Goal: Task Accomplishment & Management: Use online tool/utility

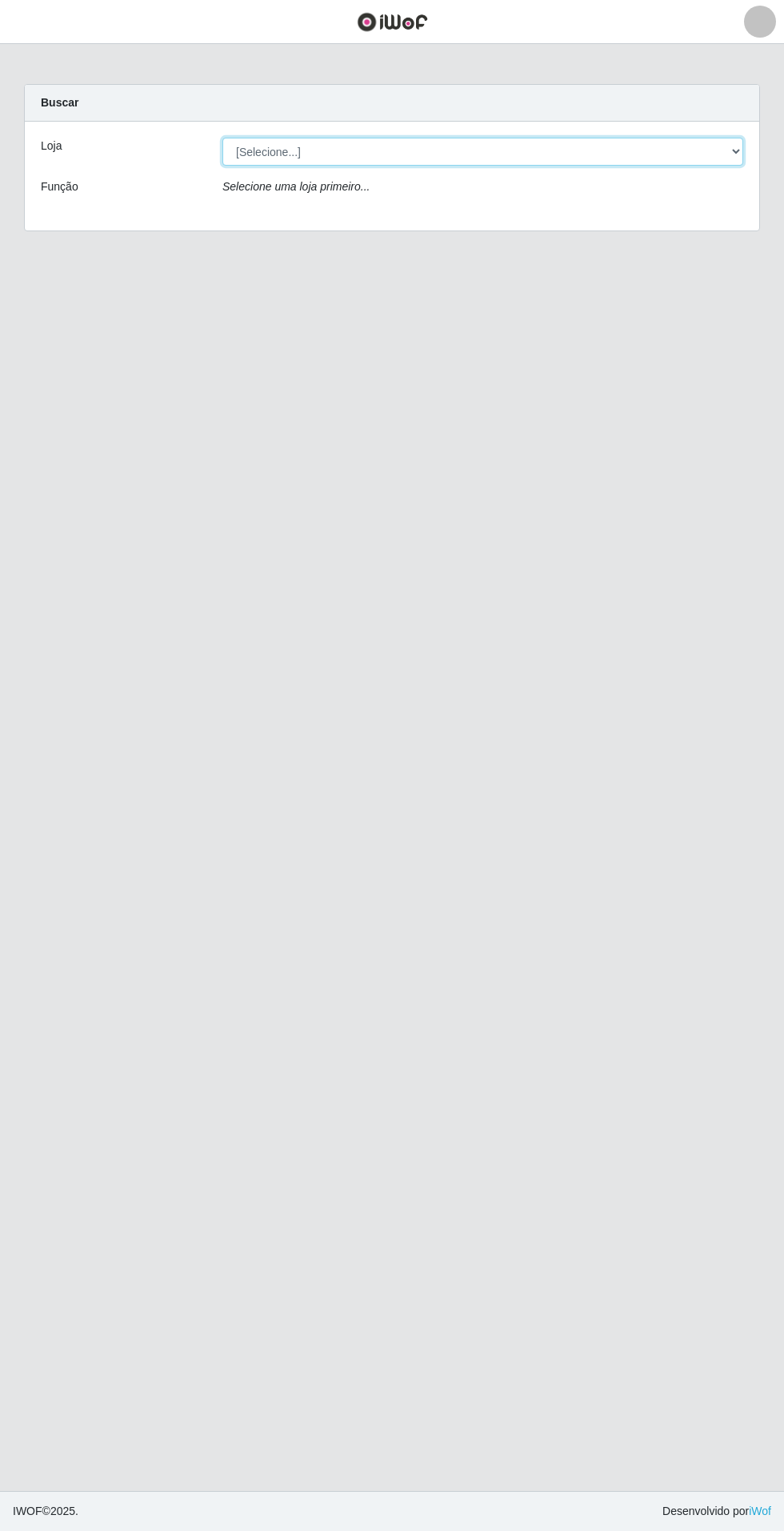
click at [727, 146] on select "[Selecione...] Atacado Vem - Loja 31 [GEOGRAPHIC_DATA]" at bounding box center [483, 152] width 521 height 28
select select "437"
click at [223, 138] on select "[Selecione...] Atacado Vem - Loja 31 [GEOGRAPHIC_DATA]" at bounding box center [483, 152] width 521 height 28
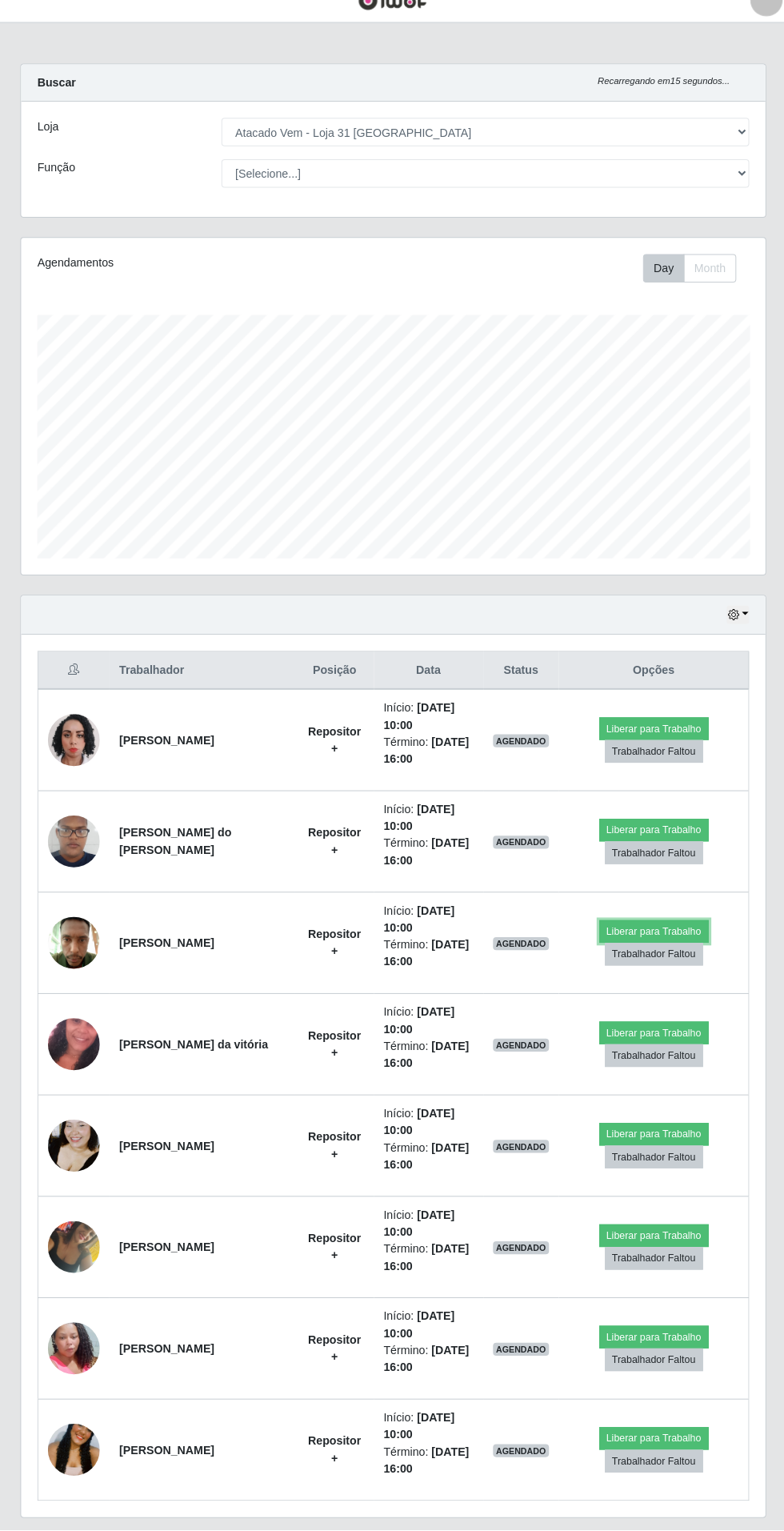
click at [669, 936] on button "Liberar para Trabalho" at bounding box center [648, 940] width 108 height 22
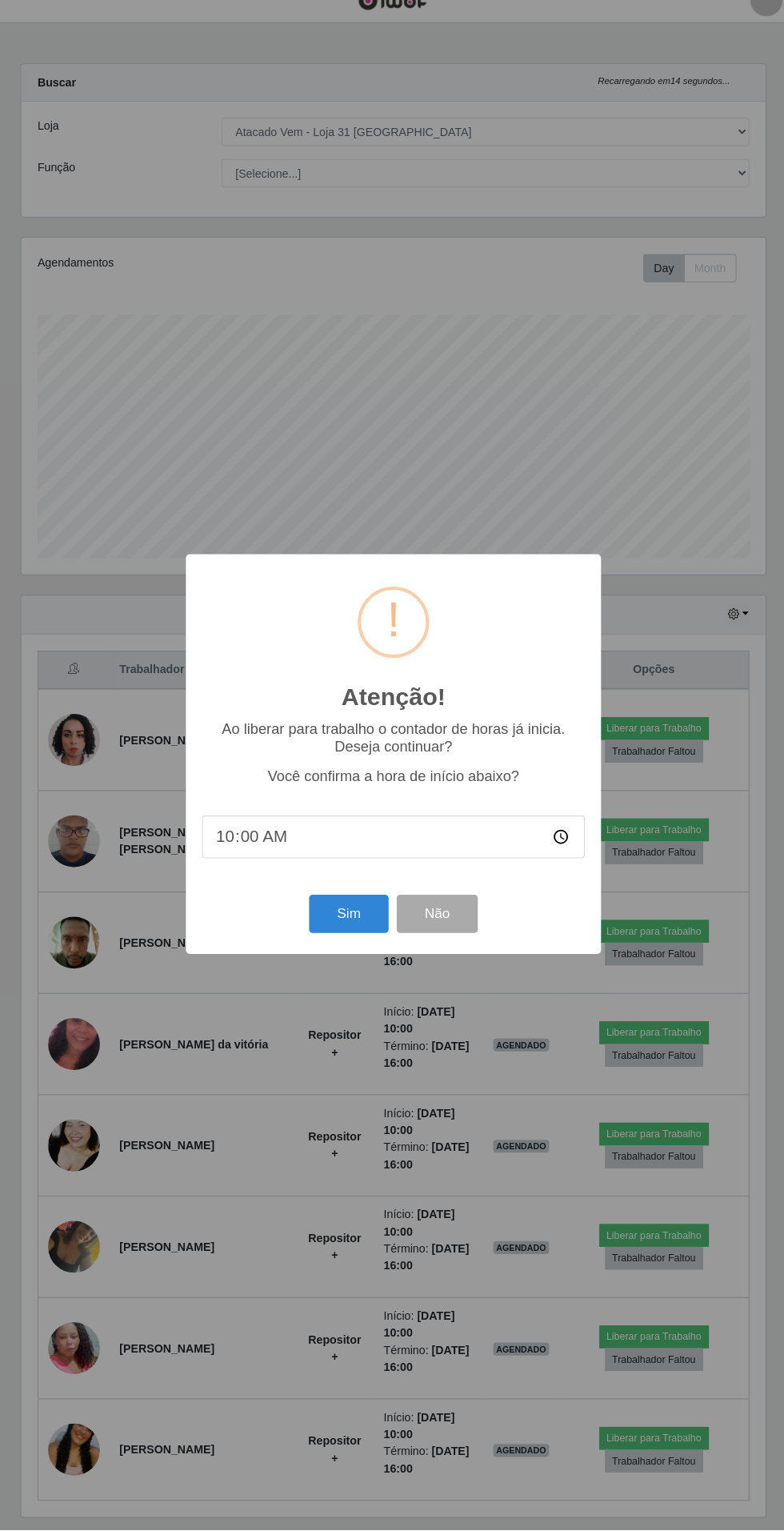
click at [571, 868] on input "10:00" at bounding box center [392, 846] width 378 height 42
type input "09:30"
click at [329, 941] on button "Sim" at bounding box center [347, 923] width 78 height 37
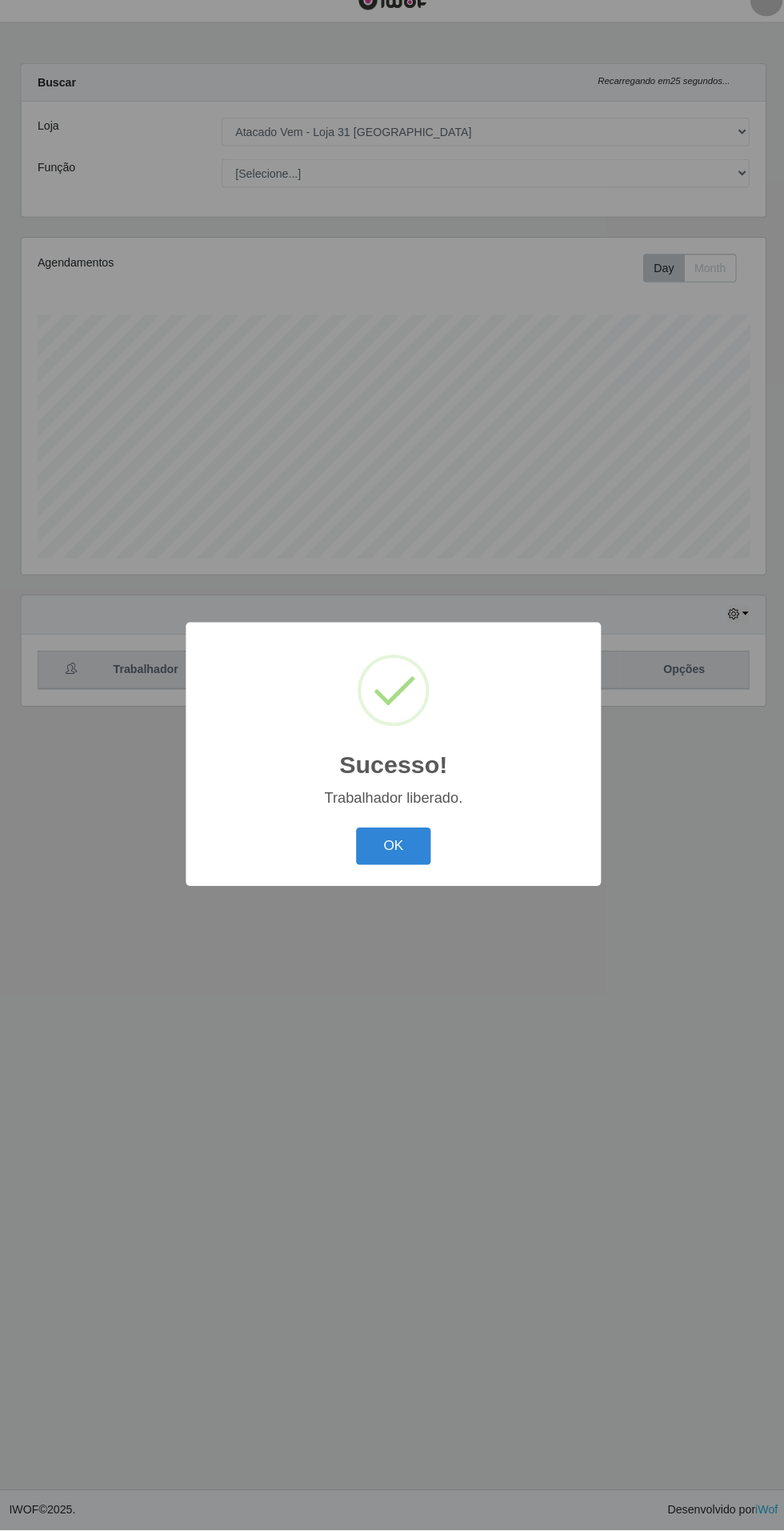
click at [394, 875] on button "OK" at bounding box center [393, 856] width 75 height 37
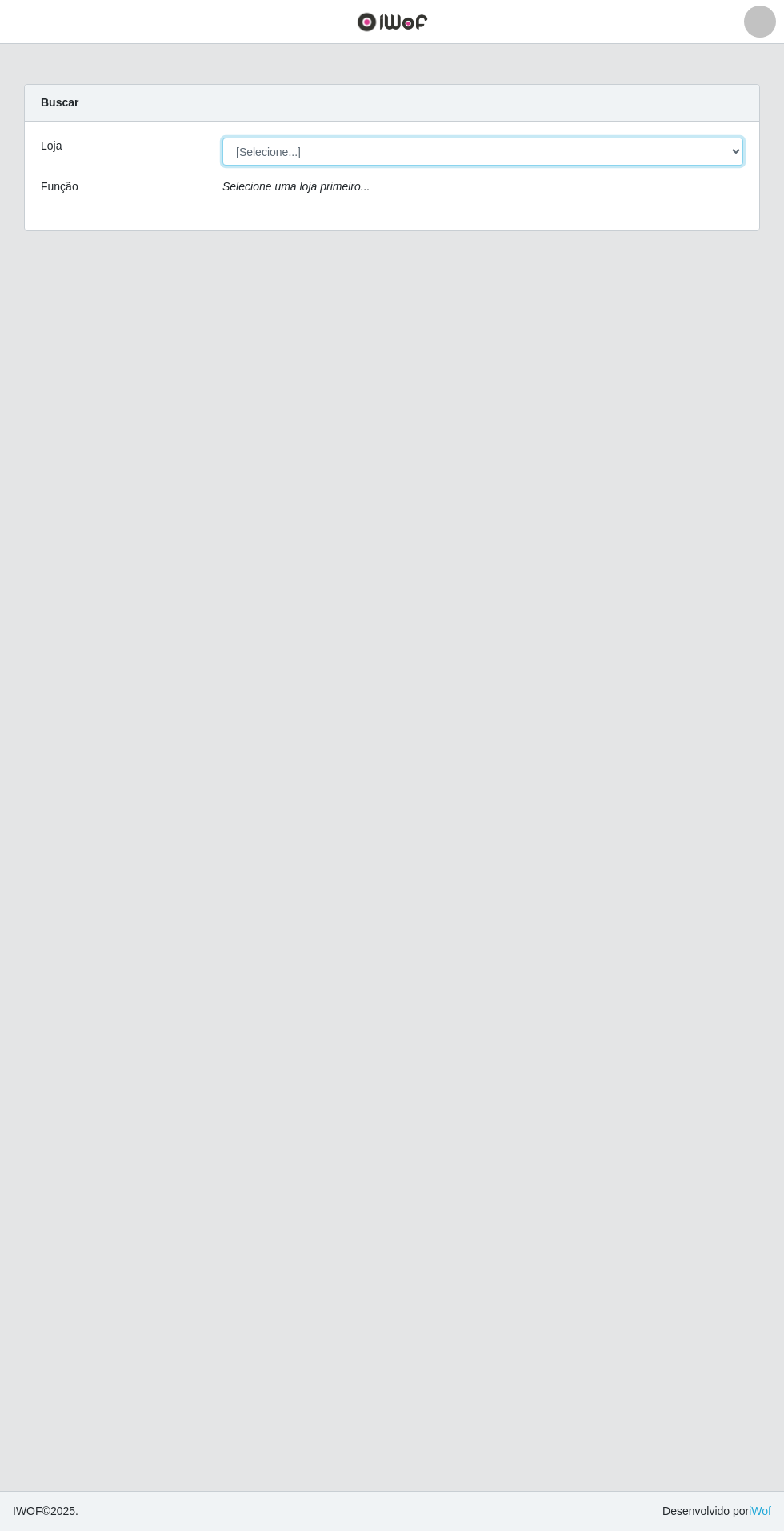
click at [733, 160] on select "[Selecione...] Atacado Vem - Loja 31 [GEOGRAPHIC_DATA]" at bounding box center [483, 152] width 521 height 28
select select "437"
click at [223, 138] on select "[Selecione...] Atacado Vem - Loja 31 [GEOGRAPHIC_DATA]" at bounding box center [483, 152] width 521 height 28
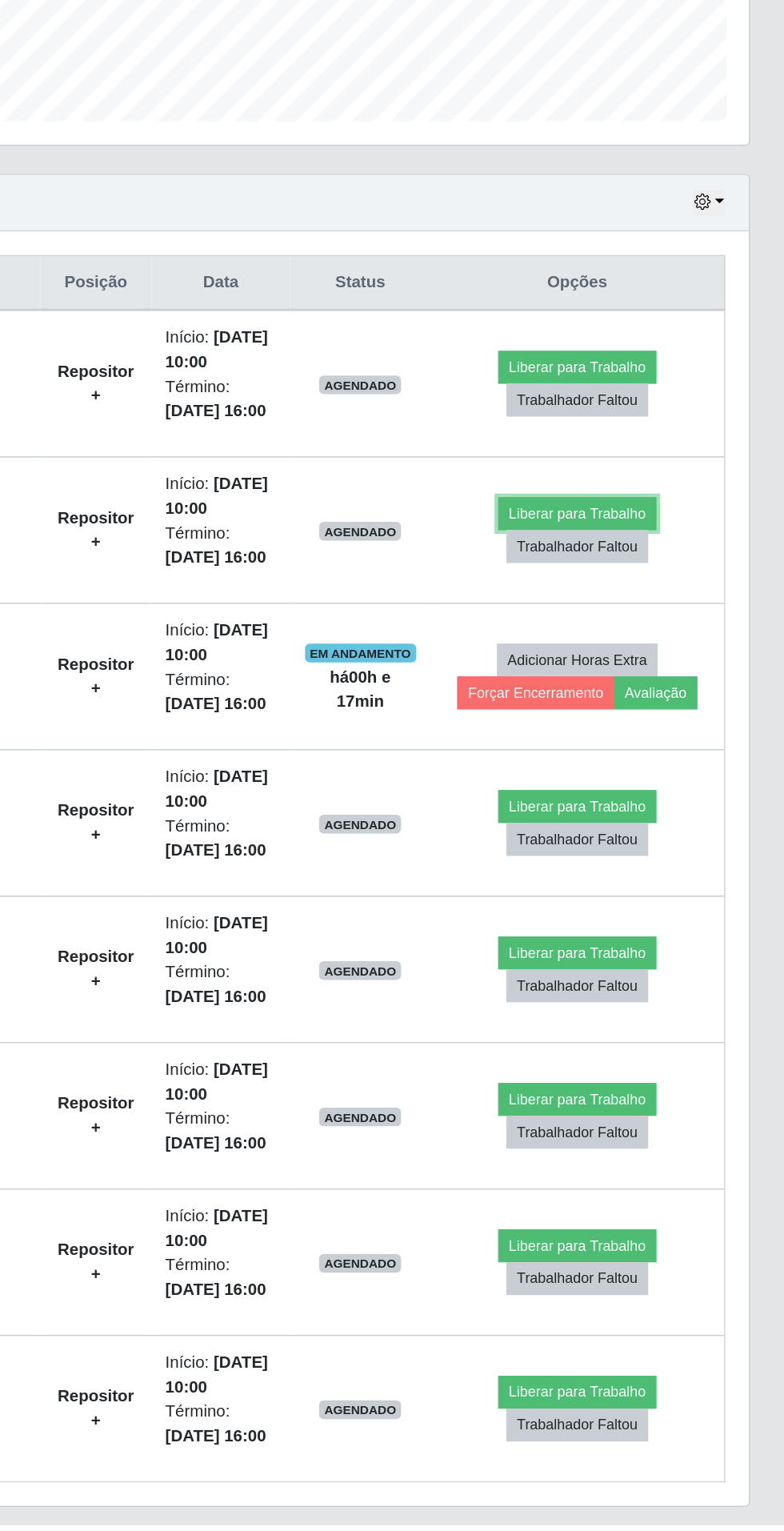
click at [666, 840] on button "Liberar para Trabalho" at bounding box center [641, 840] width 108 height 22
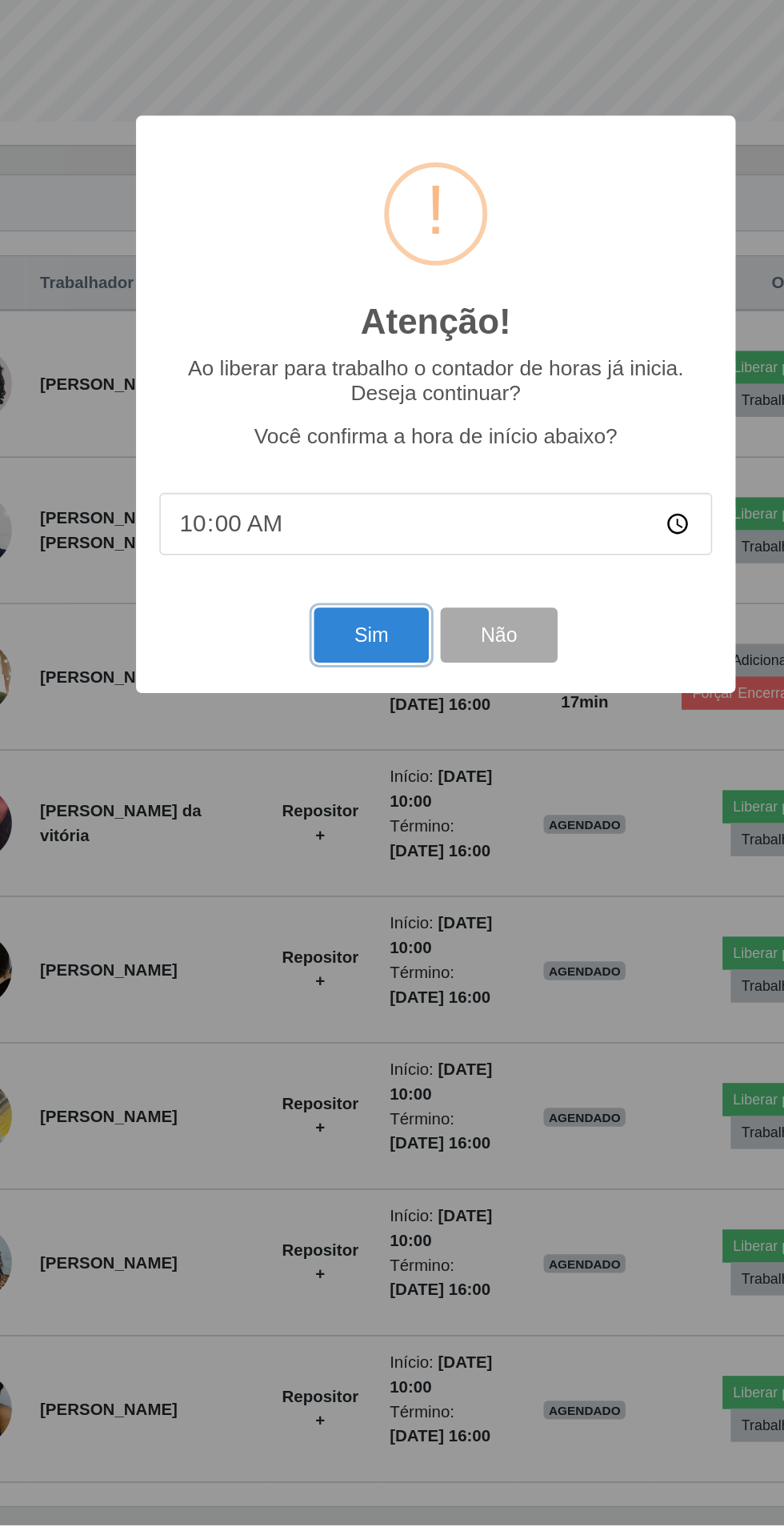
click at [361, 941] on button "Sim" at bounding box center [347, 923] width 78 height 37
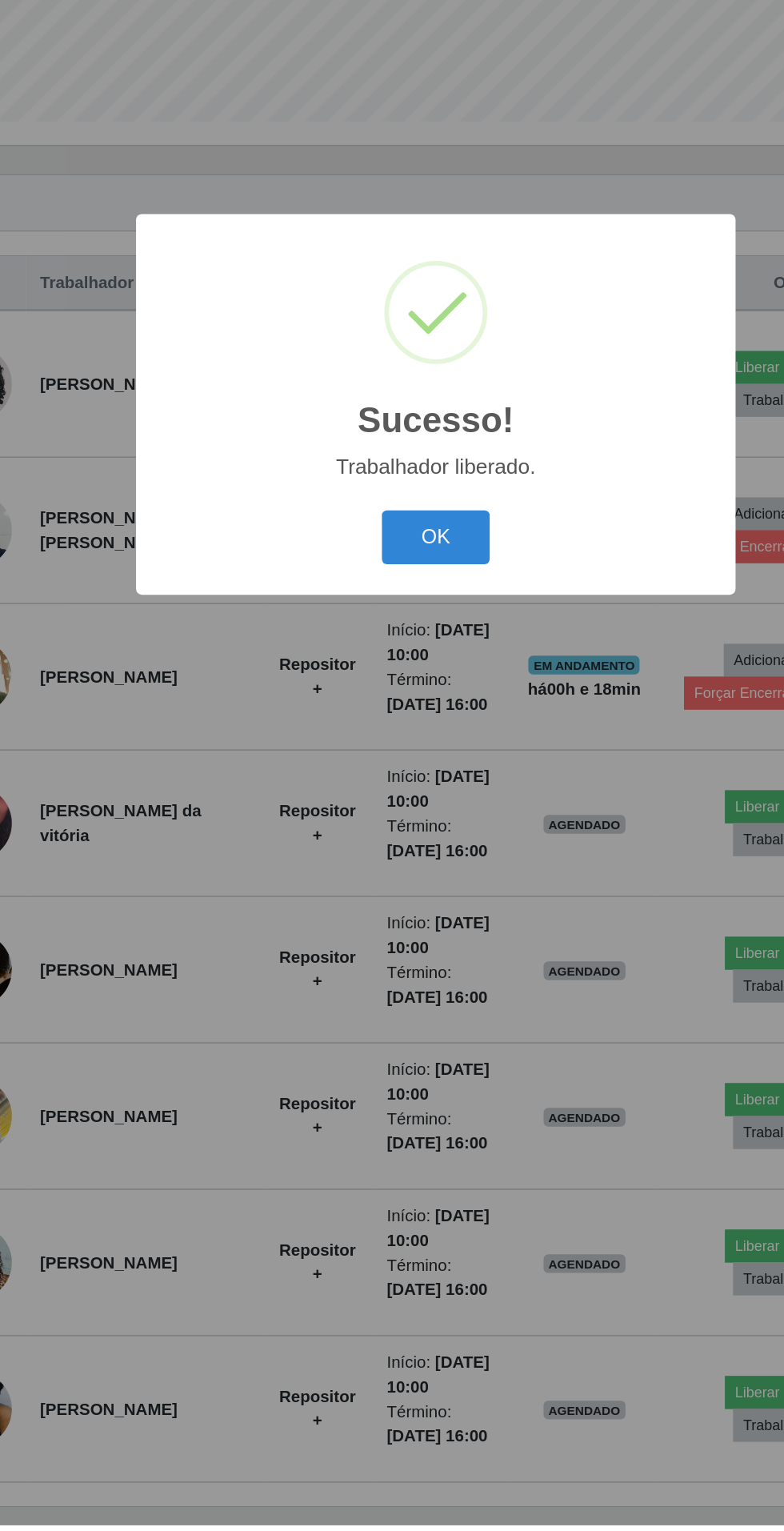
click at [405, 875] on button "OK" at bounding box center [393, 856] width 75 height 37
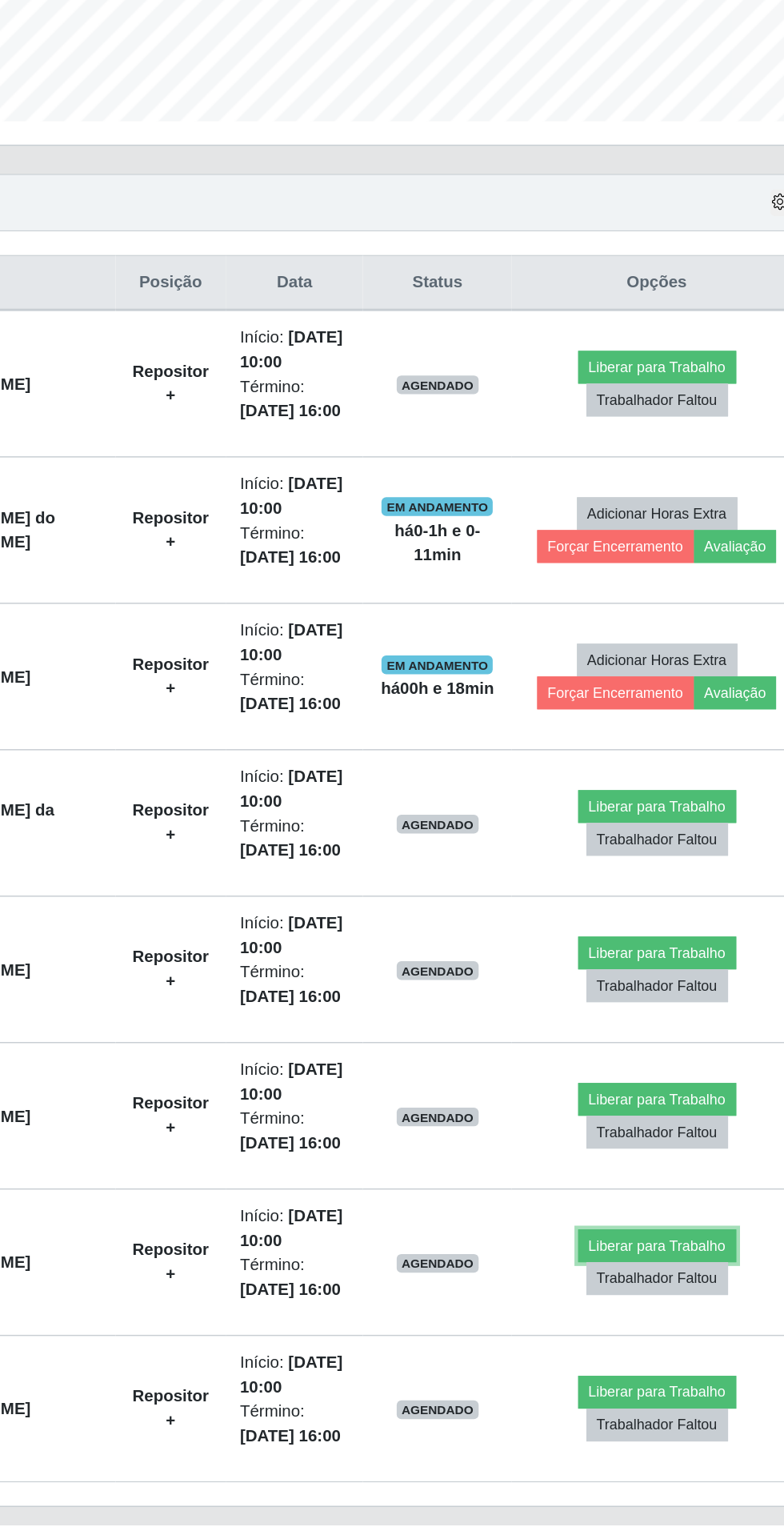
click at [640, 1335] on button "Liberar para Trabalho" at bounding box center [643, 1340] width 108 height 22
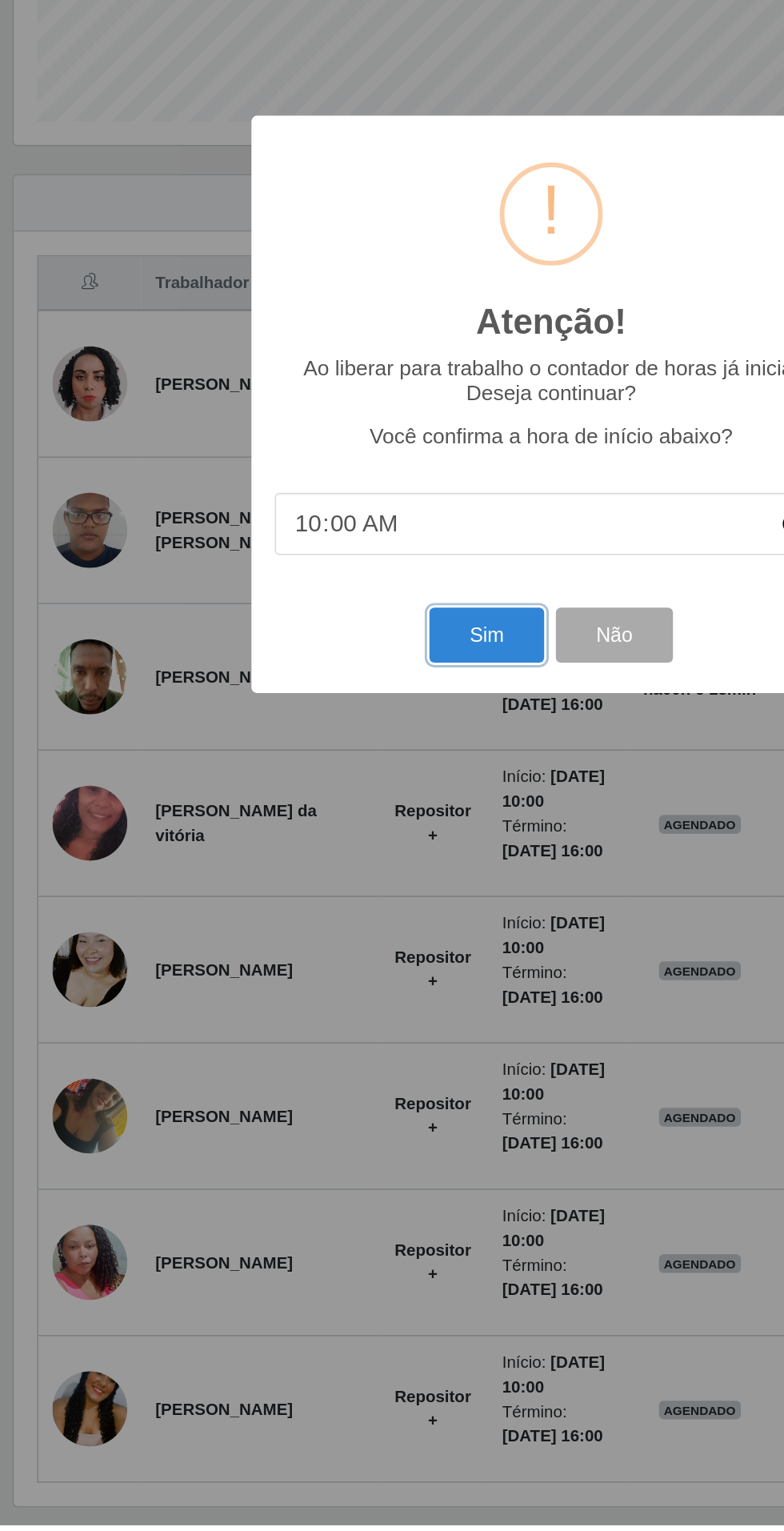
click at [354, 941] on button "Sim" at bounding box center [347, 923] width 78 height 37
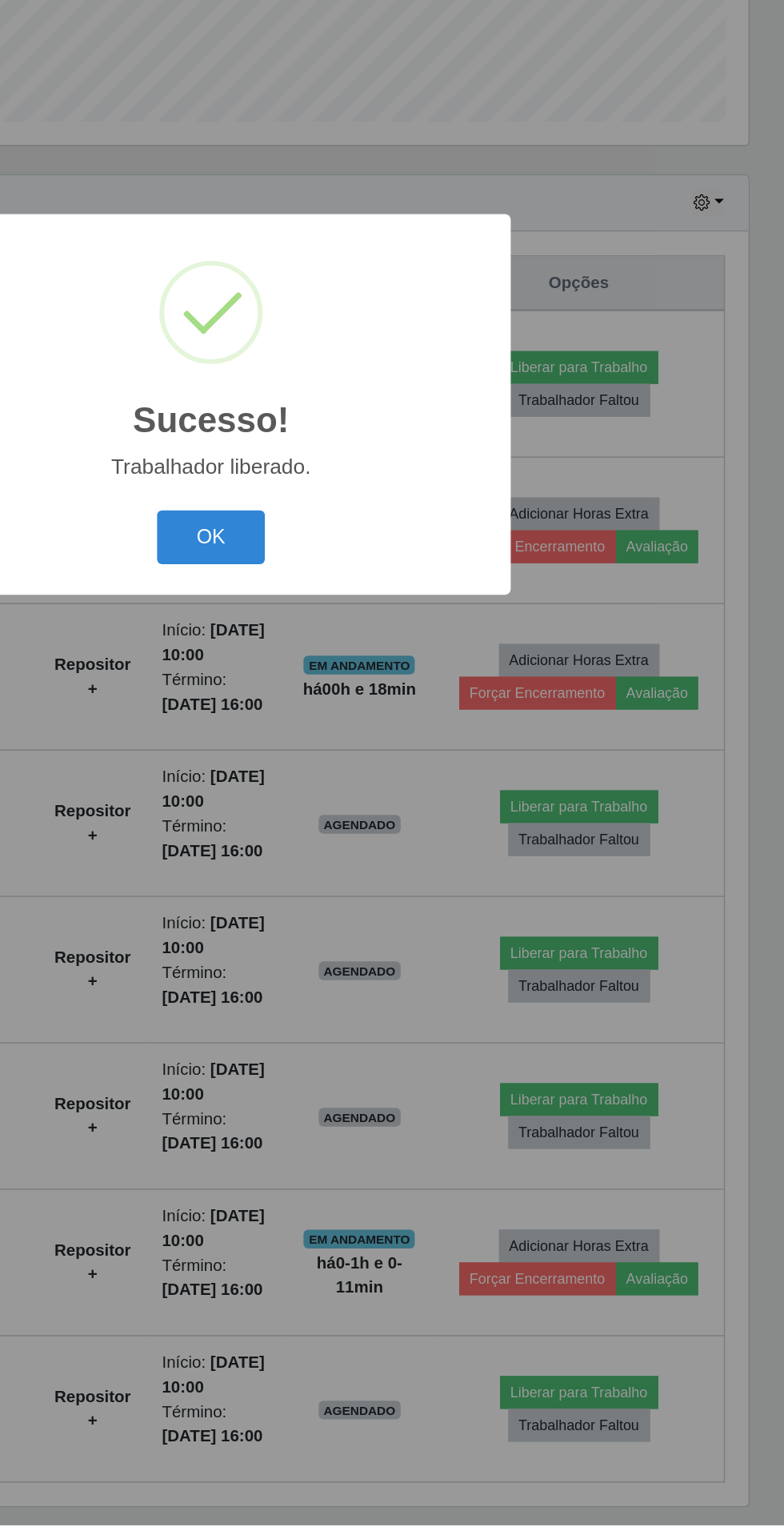
click at [393, 875] on button "OK" at bounding box center [393, 856] width 75 height 37
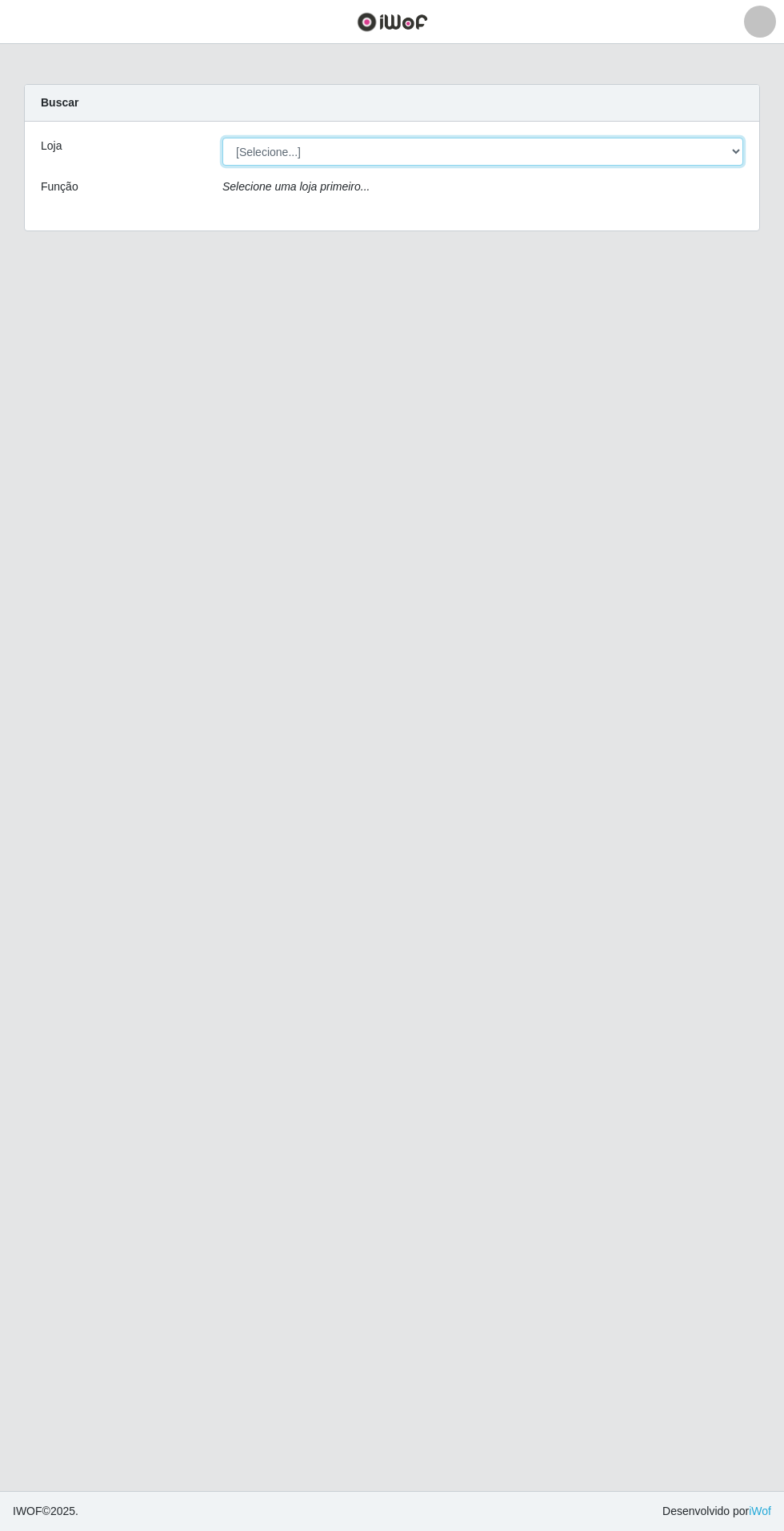
click at [705, 160] on select "[Selecione...] Atacado Vem - Loja 31 [GEOGRAPHIC_DATA]" at bounding box center [483, 152] width 521 height 28
select select "437"
click at [223, 138] on select "[Selecione...] Atacado Vem - Loja 31 [GEOGRAPHIC_DATA]" at bounding box center [483, 152] width 521 height 28
click at [704, 166] on div "Loja [Selecione...] Atacado Vem - Loja 31 [GEOGRAPHIC_DATA] Função Selecione um…" at bounding box center [392, 176] width 734 height 109
click at [709, 190] on div "Selecione uma loja primeiro..." at bounding box center [483, 190] width 544 height 23
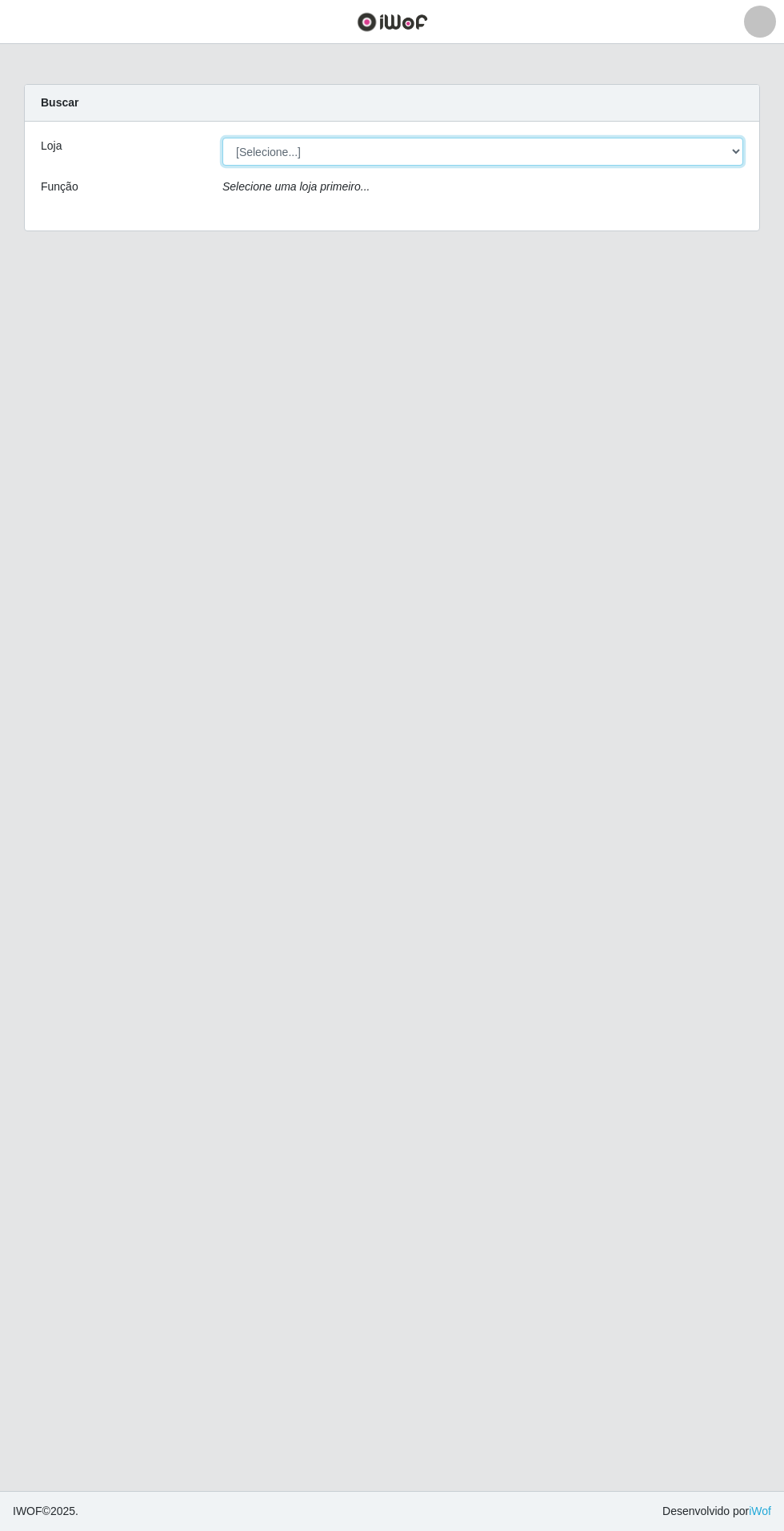
click at [717, 155] on select "[Selecione...] Atacado Vem - Loja 31 [GEOGRAPHIC_DATA]" at bounding box center [483, 152] width 521 height 28
select select "437"
click at [223, 138] on select "[Selecione...] Atacado Vem - Loja 31 [GEOGRAPHIC_DATA]" at bounding box center [483, 152] width 521 height 28
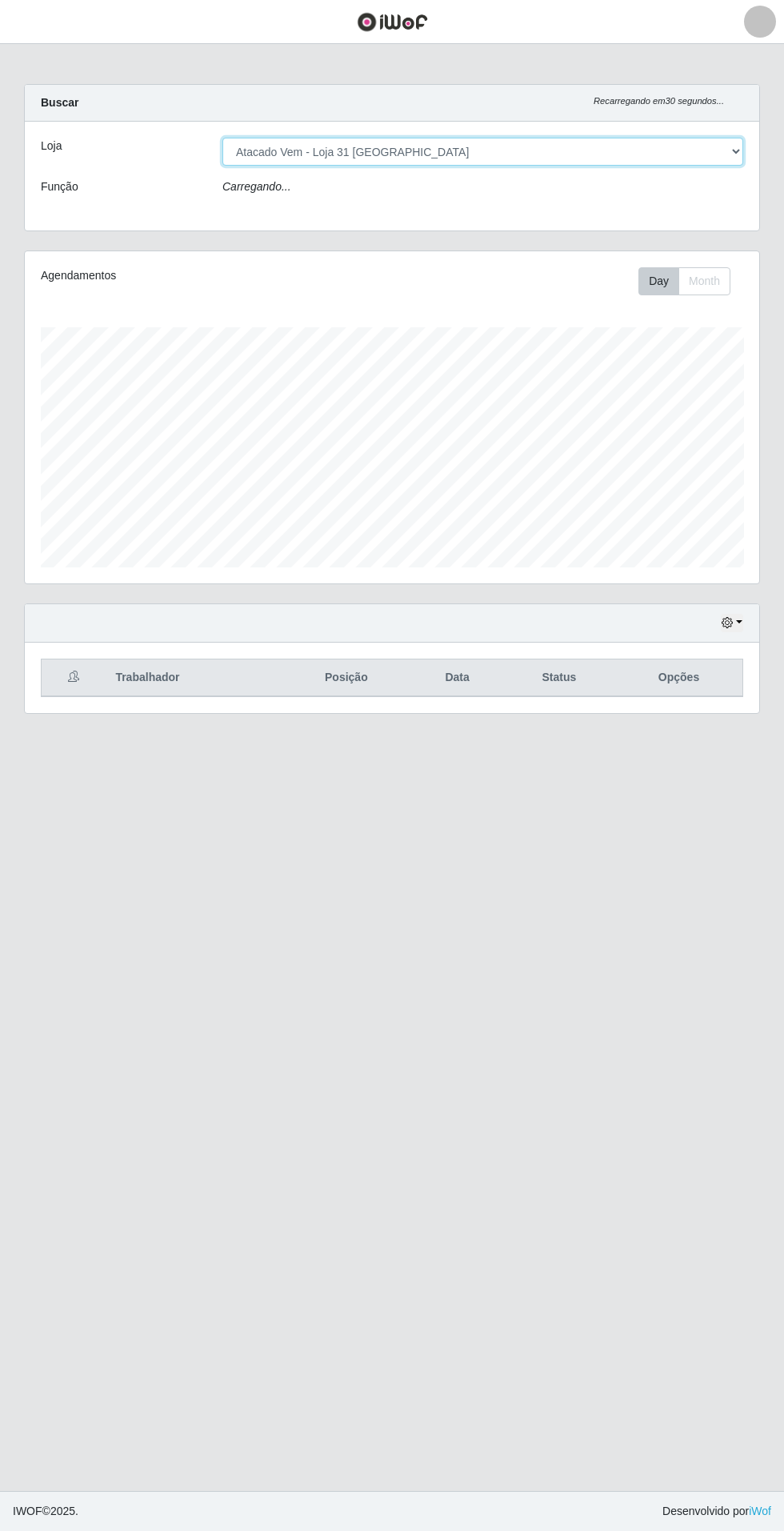
scroll to position [331, 734]
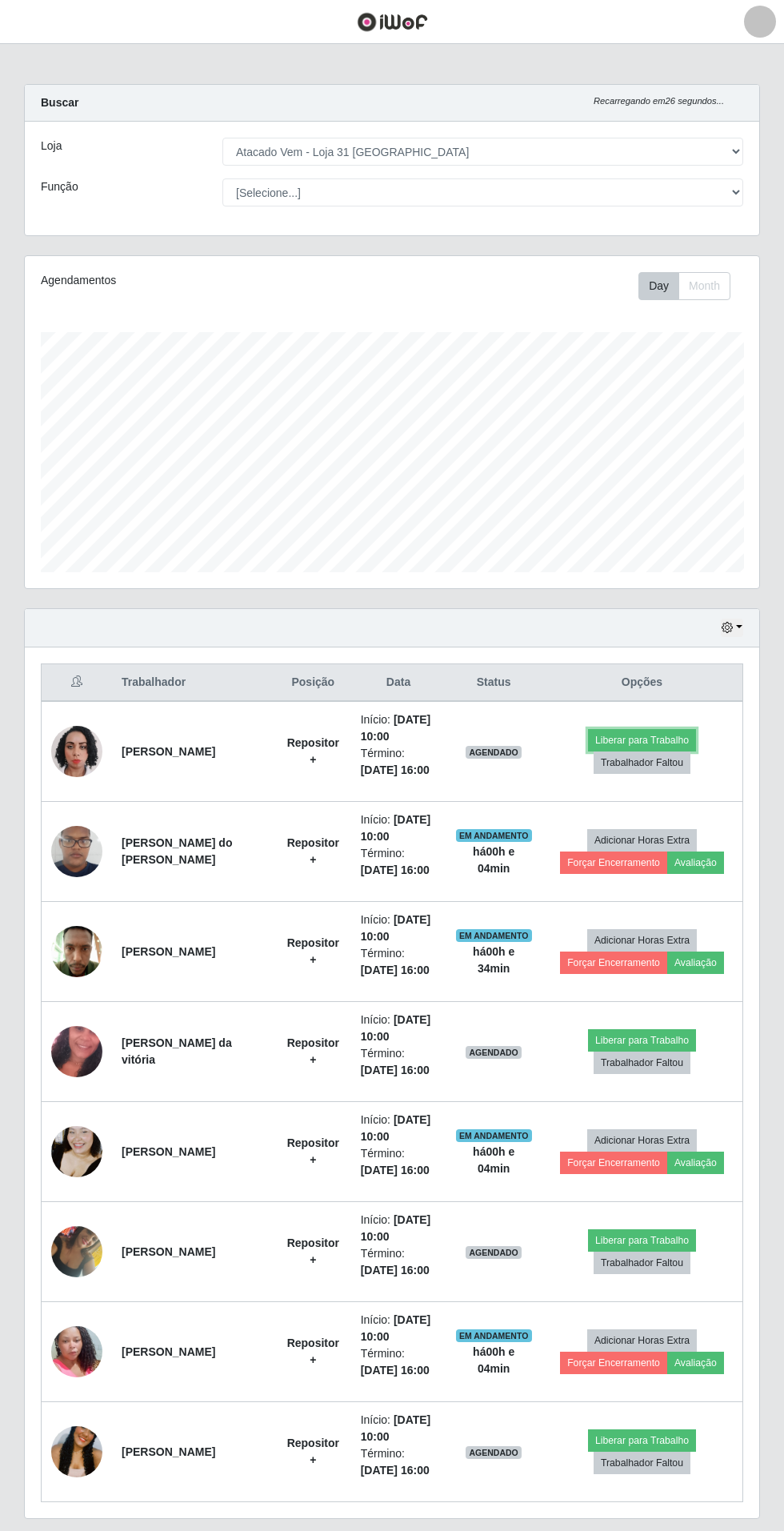
click at [656, 736] on button "Liberar para Trabalho" at bounding box center [641, 740] width 108 height 22
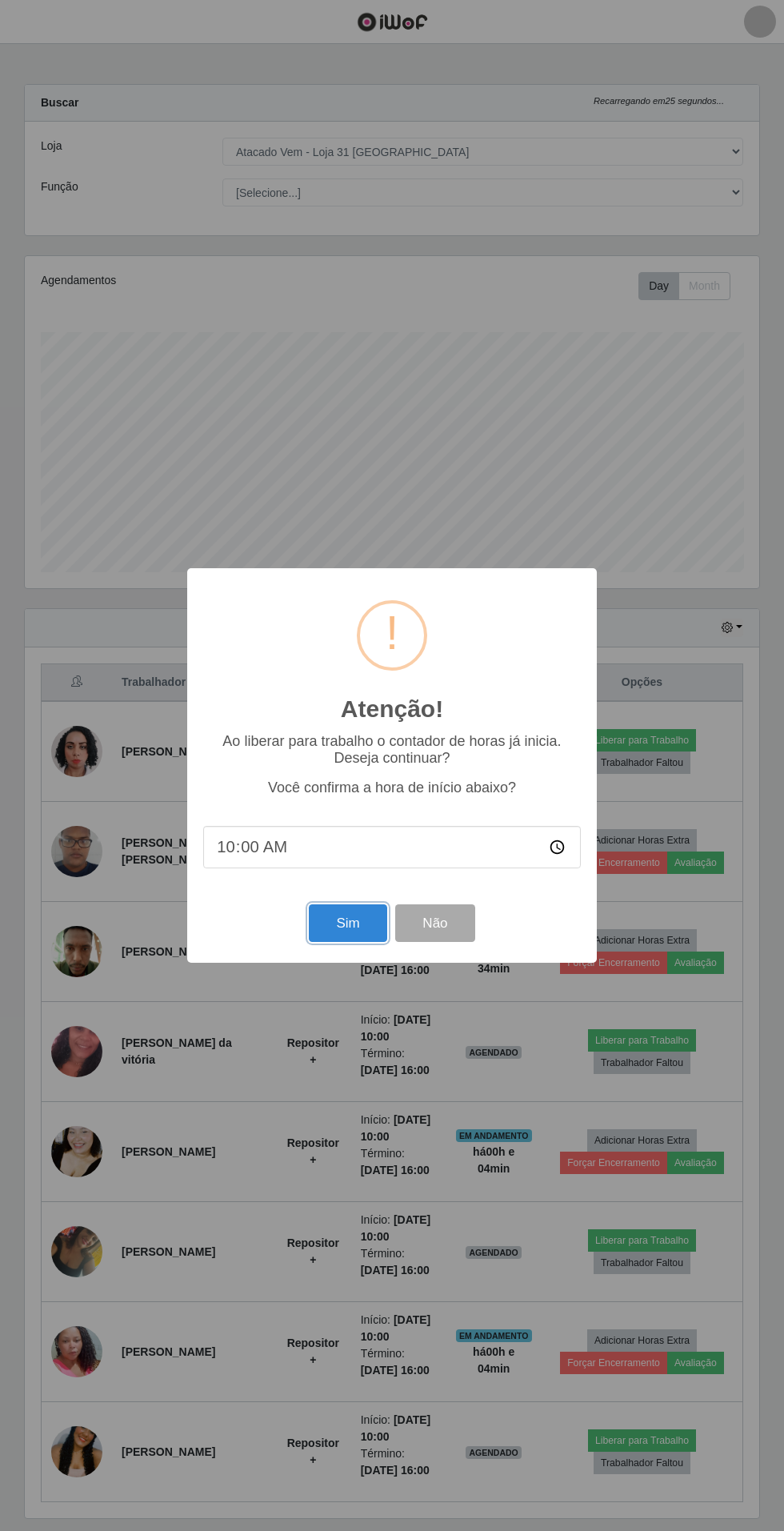
click at [347, 941] on button "Sim" at bounding box center [347, 923] width 78 height 37
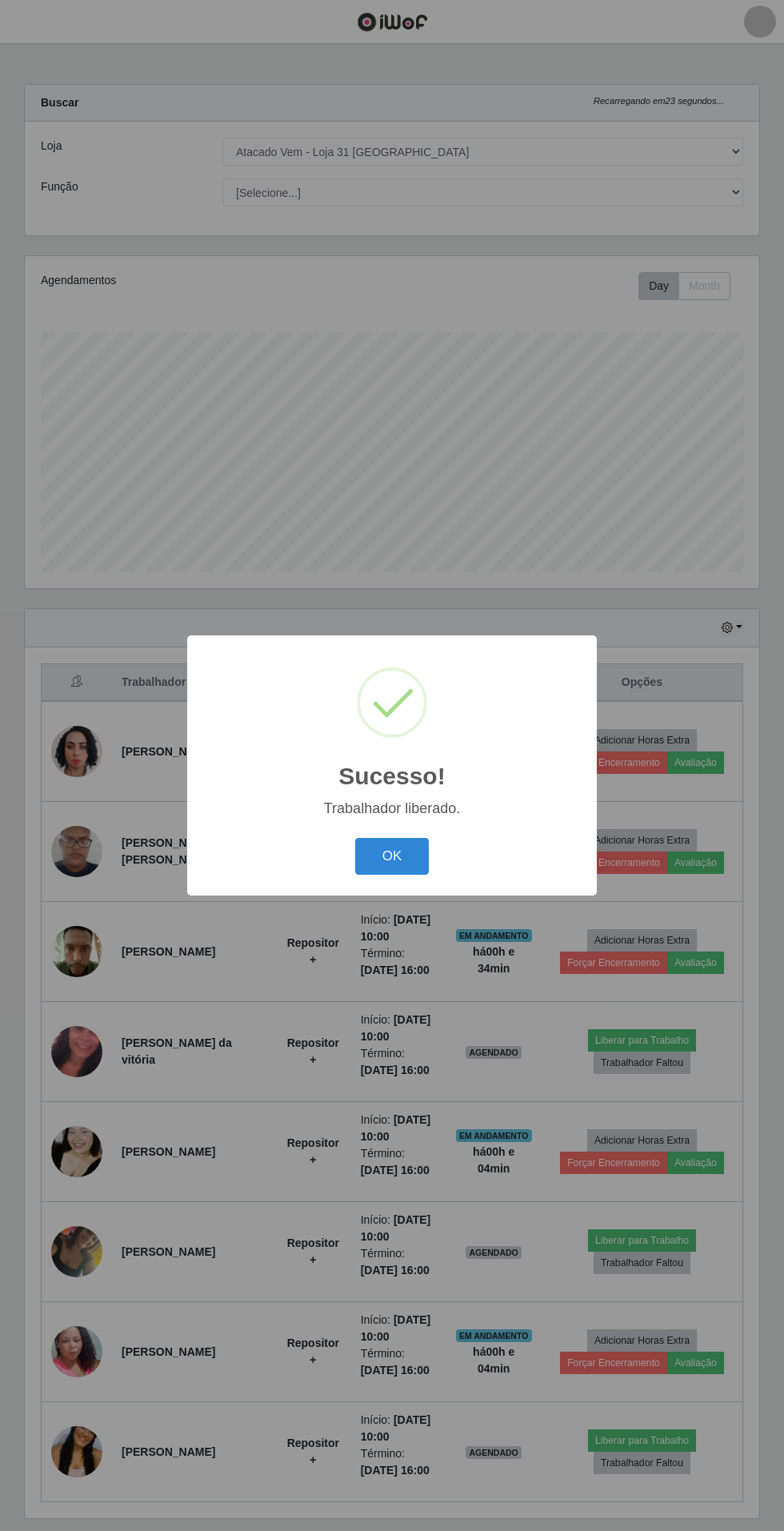
click at [397, 875] on button "OK" at bounding box center [393, 856] width 75 height 37
